Goal: Task Accomplishment & Management: Manage account settings

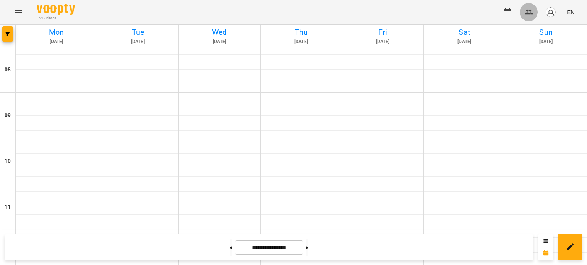
click at [529, 13] on icon "button" at bounding box center [528, 12] width 8 height 5
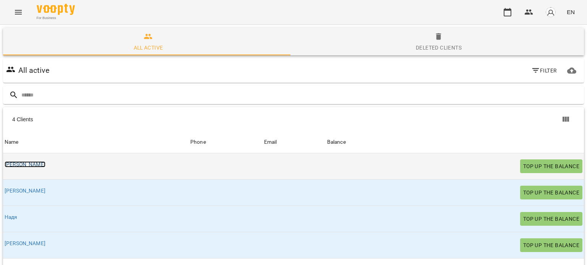
click at [16, 165] on link "[PERSON_NAME]" at bounding box center [25, 165] width 41 height 6
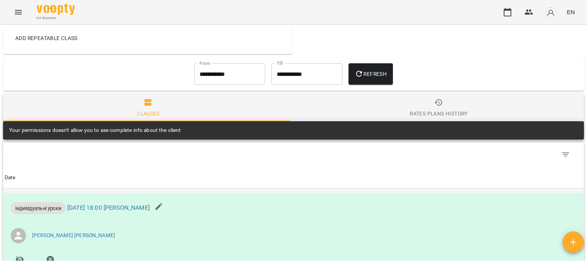
scroll to position [255, 0]
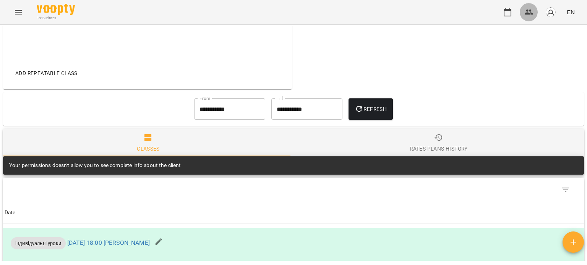
click at [530, 13] on icon "button" at bounding box center [528, 12] width 9 height 9
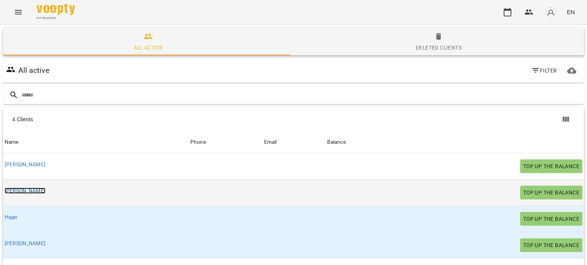
click at [17, 191] on link "[PERSON_NAME]" at bounding box center [25, 191] width 41 height 6
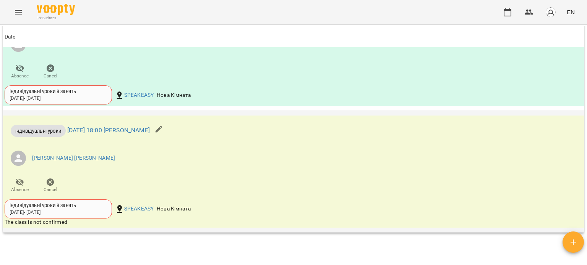
scroll to position [660, 0]
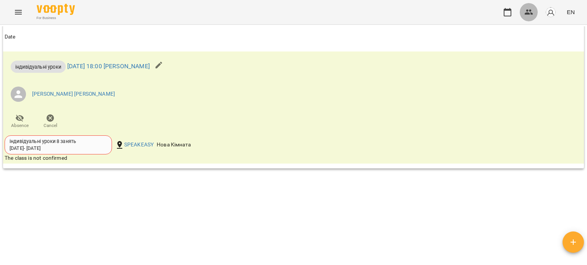
click at [529, 12] on icon "button" at bounding box center [528, 12] width 9 height 9
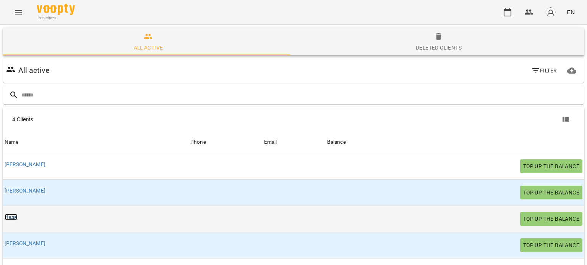
click at [11, 218] on link "Надя" at bounding box center [11, 217] width 13 height 6
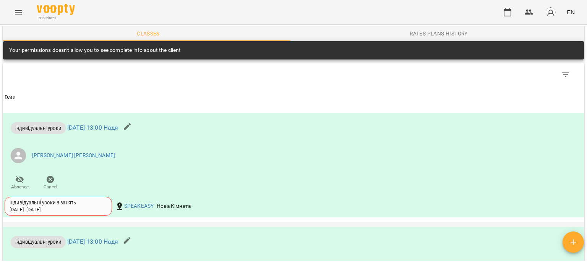
scroll to position [368, 0]
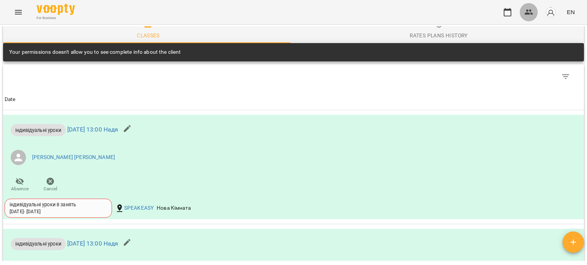
click at [528, 10] on icon "button" at bounding box center [528, 12] width 9 height 9
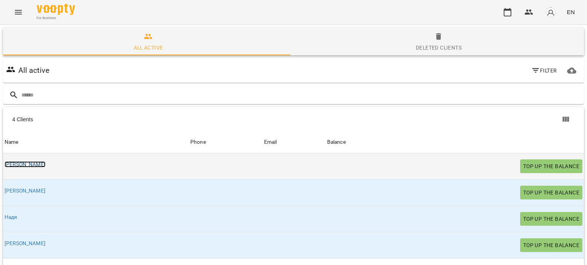
click at [21, 164] on link "[PERSON_NAME]" at bounding box center [25, 165] width 41 height 6
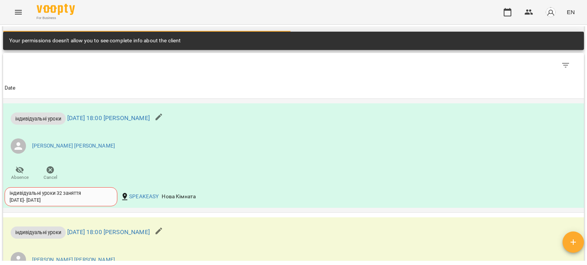
scroll to position [379, 0]
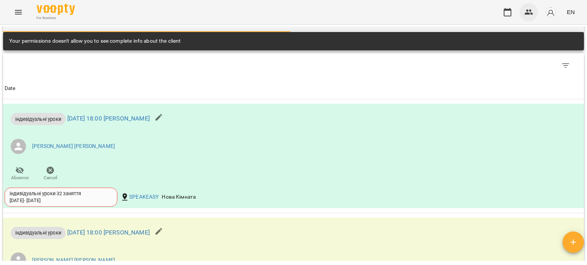
click at [529, 12] on icon "button" at bounding box center [528, 12] width 9 height 9
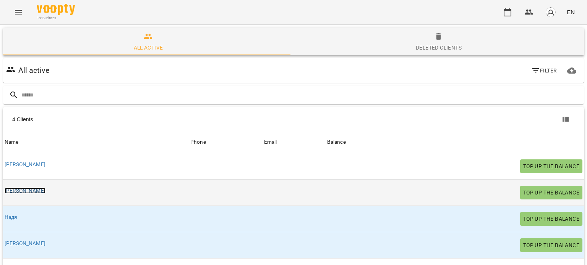
click at [15, 189] on link "[PERSON_NAME]" at bounding box center [25, 191] width 41 height 6
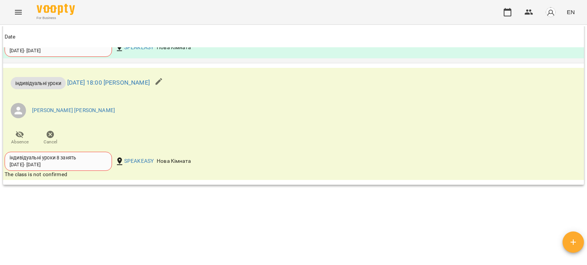
scroll to position [660, 0]
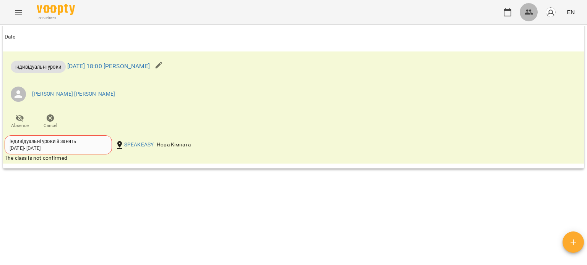
click at [527, 8] on icon "button" at bounding box center [528, 12] width 9 height 9
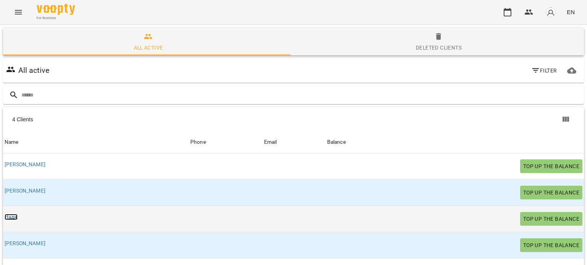
click at [12, 217] on link "Надя" at bounding box center [11, 217] width 13 height 6
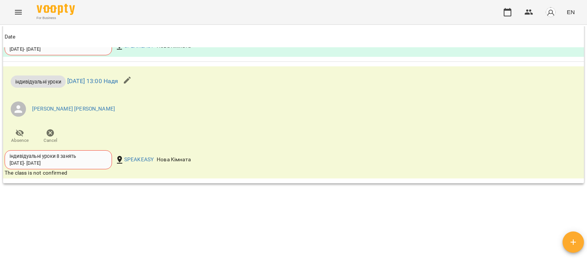
scroll to position [660, 0]
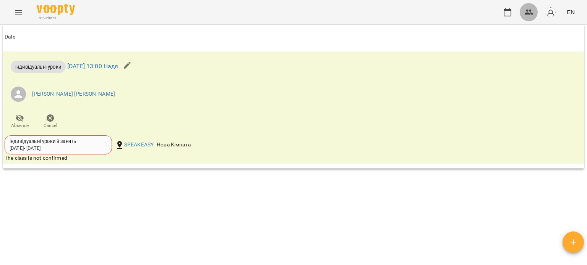
click at [527, 9] on icon "button" at bounding box center [528, 12] width 9 height 9
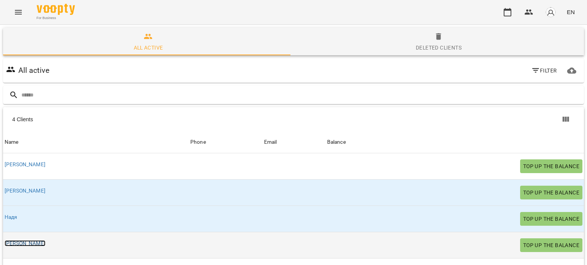
click at [15, 243] on link "[PERSON_NAME]" at bounding box center [25, 244] width 41 height 6
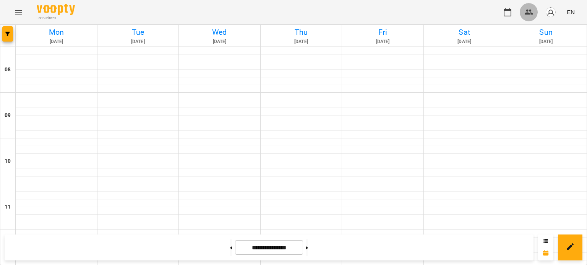
click at [529, 12] on icon "button" at bounding box center [528, 12] width 9 height 9
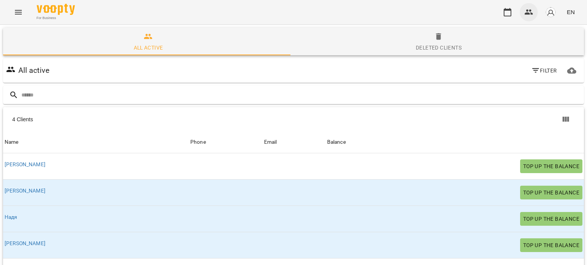
scroll to position [40, 0]
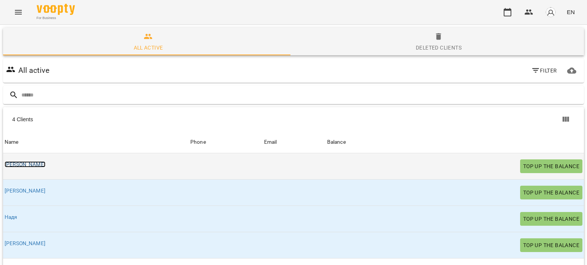
click at [9, 162] on link "[PERSON_NAME]" at bounding box center [25, 165] width 41 height 6
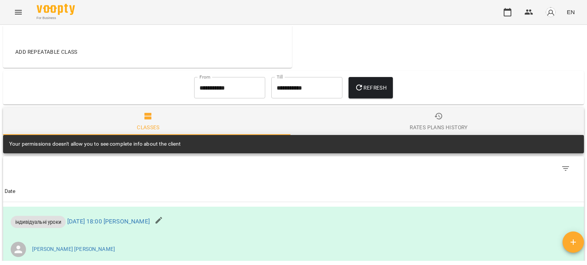
scroll to position [265, 0]
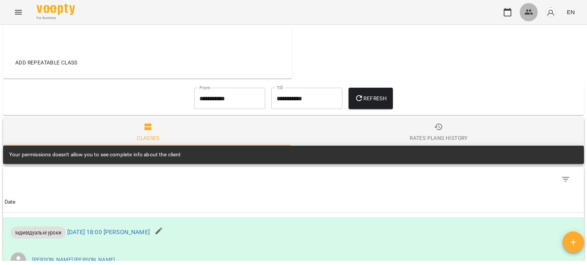
click at [528, 8] on icon "button" at bounding box center [528, 12] width 9 height 9
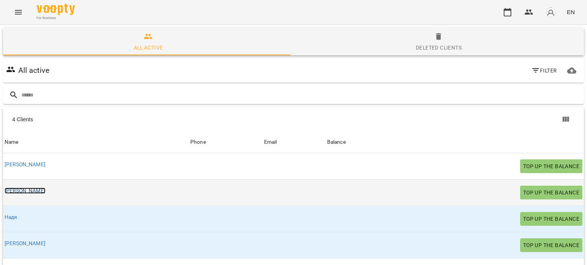
click at [11, 190] on link "[PERSON_NAME]" at bounding box center [25, 191] width 41 height 6
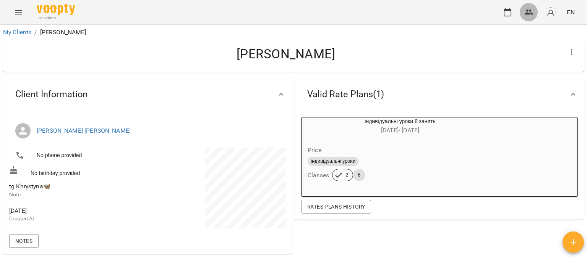
click at [530, 13] on icon "button" at bounding box center [528, 12] width 9 height 9
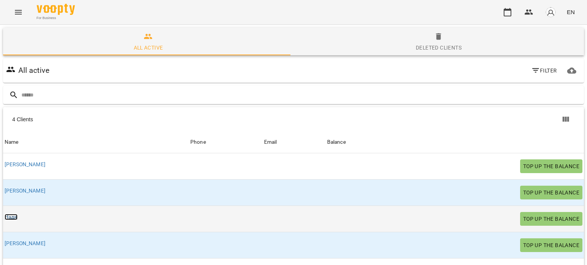
click at [10, 218] on link "Надя" at bounding box center [11, 217] width 13 height 6
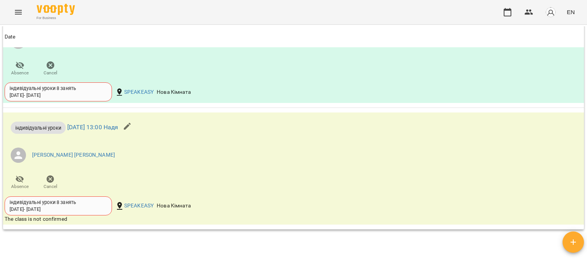
scroll to position [599, 0]
